Goal: Check status: Check status

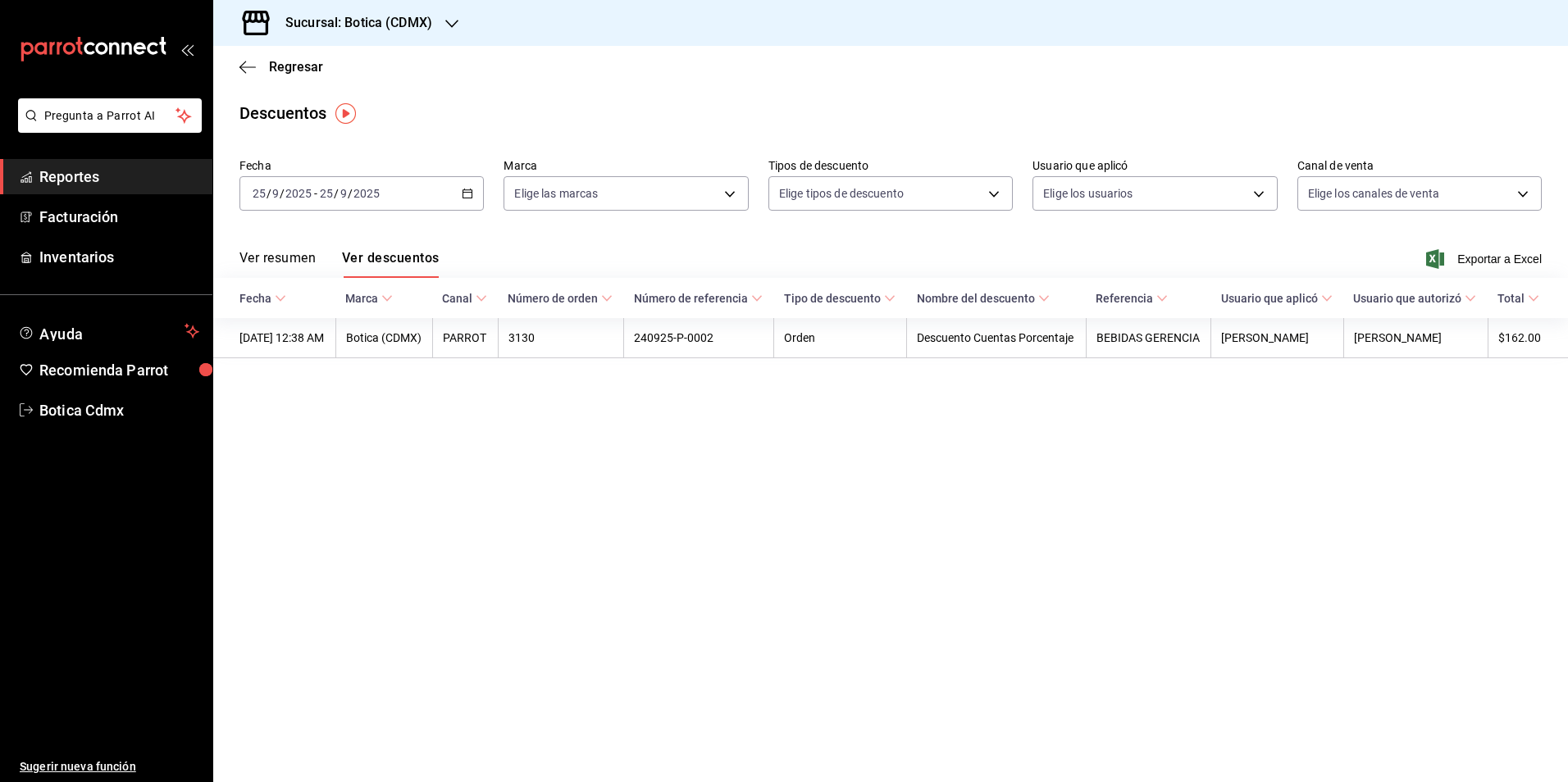
click at [123, 183] on span "Reportes" at bounding box center [119, 176] width 160 height 22
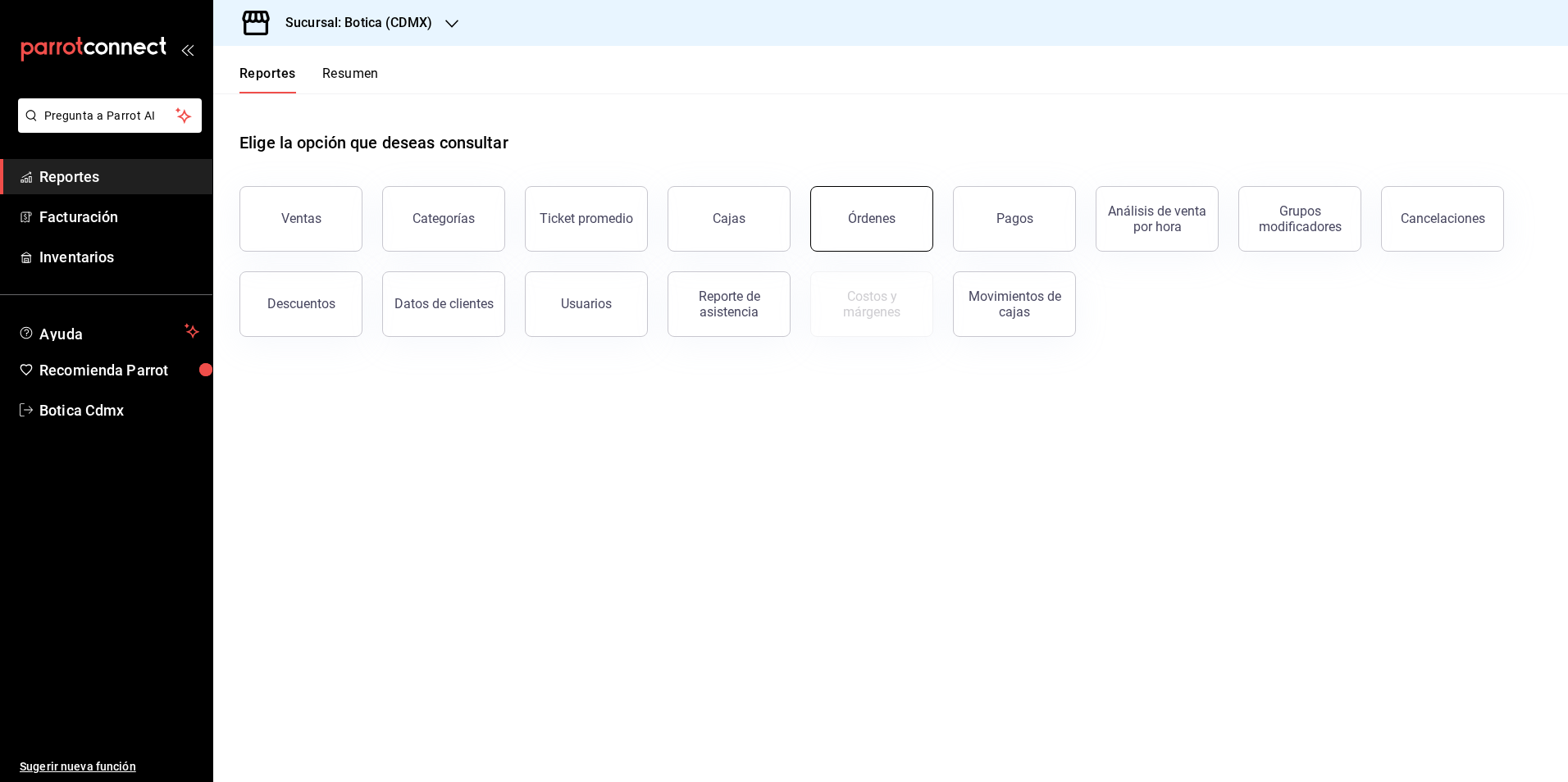
click at [887, 220] on div "Órdenes" at bounding box center [872, 219] width 47 height 15
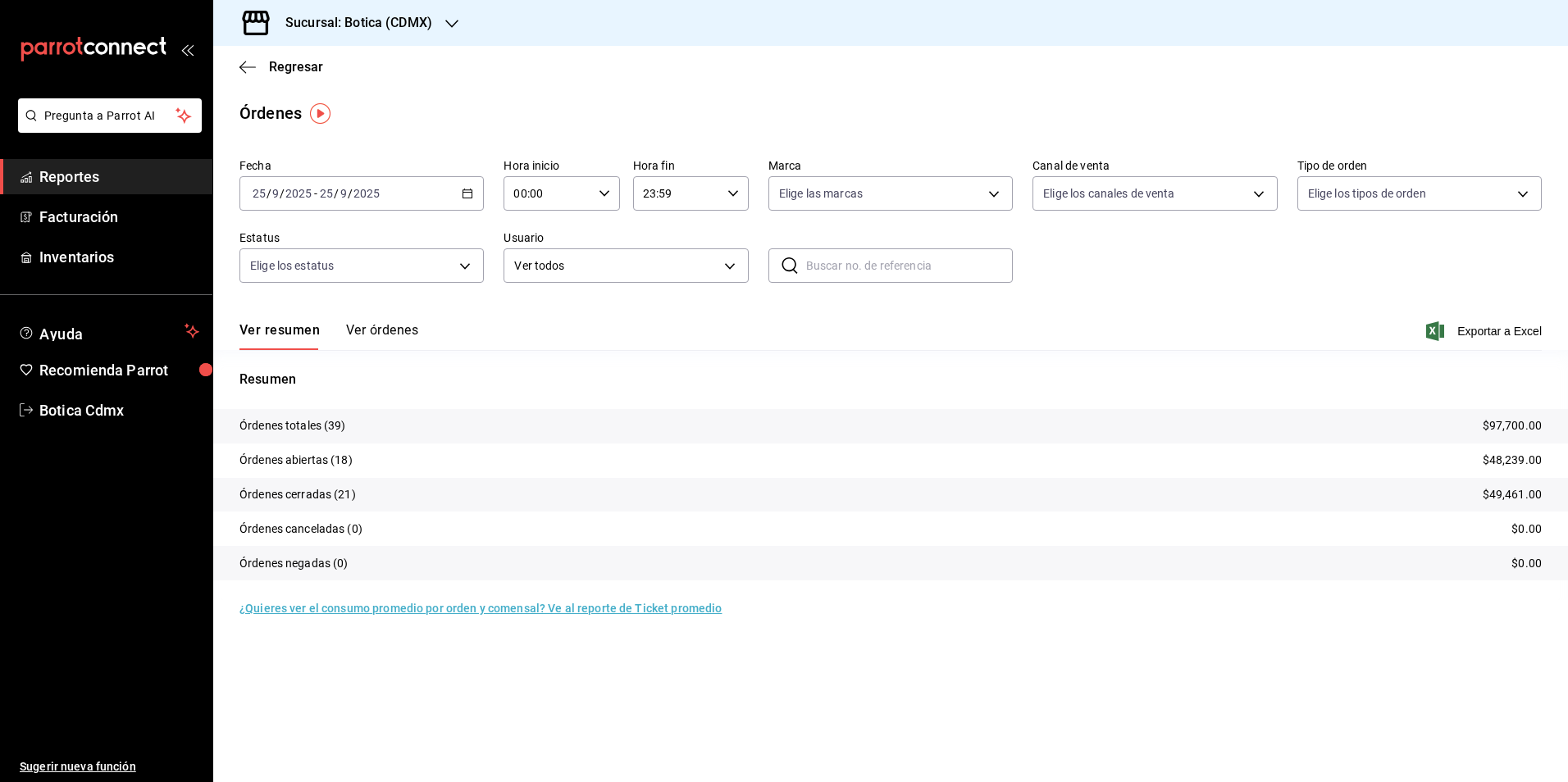
click at [599, 191] on icon "button" at bounding box center [605, 193] width 12 height 12
click at [546, 308] on span "02" at bounding box center [533, 314] width 32 height 14
type input "02:00"
